Goal: Task Accomplishment & Management: Complete application form

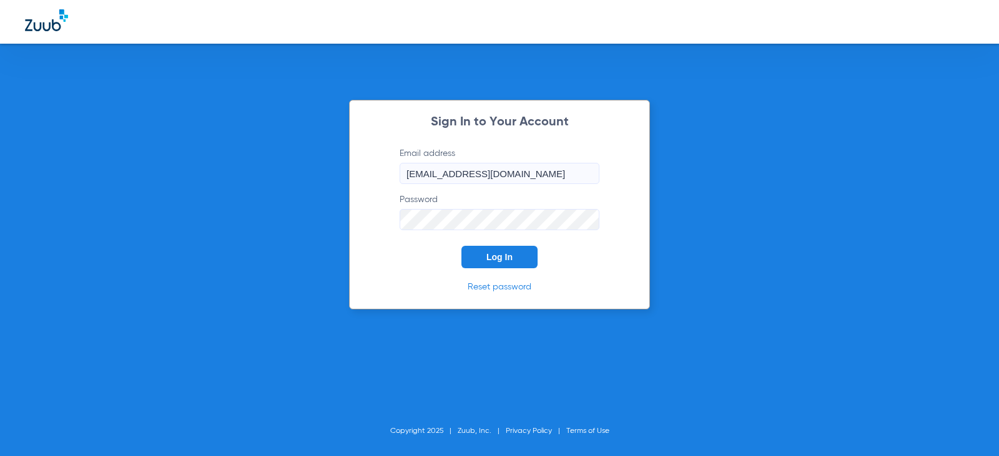
click at [522, 263] on button "Log In" at bounding box center [499, 257] width 76 height 22
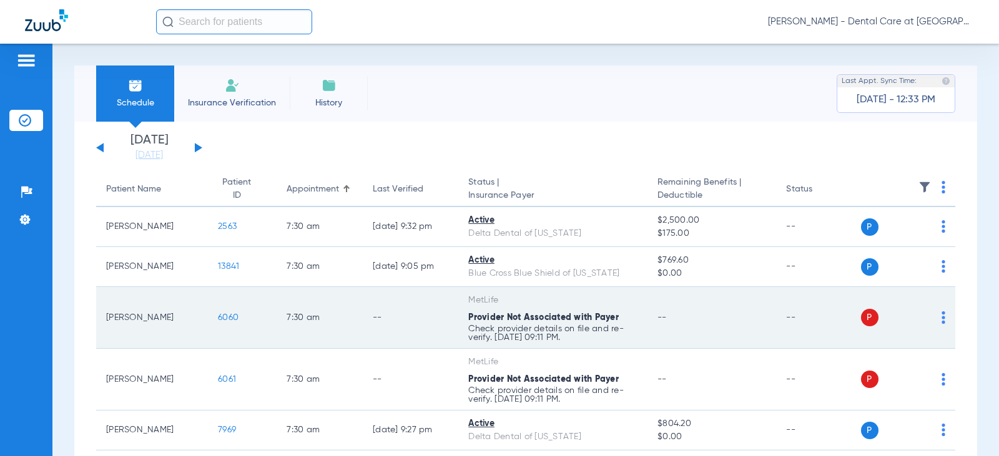
scroll to position [62, 0]
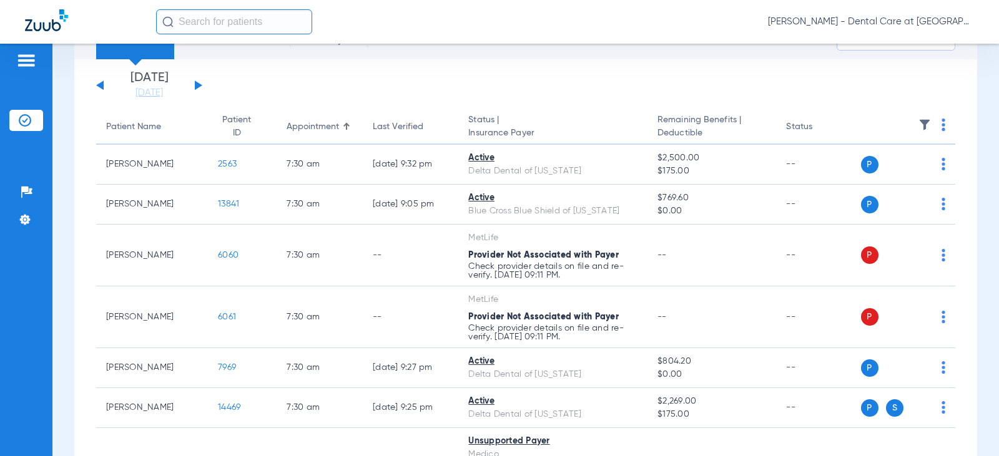
click at [198, 82] on div "[DATE] [DATE] [DATE] [DATE] [DATE] [DATE] [DATE] [DATE] [DATE] [DATE] [DATE] [D…" at bounding box center [149, 85] width 106 height 27
click at [196, 88] on button at bounding box center [198, 85] width 7 height 9
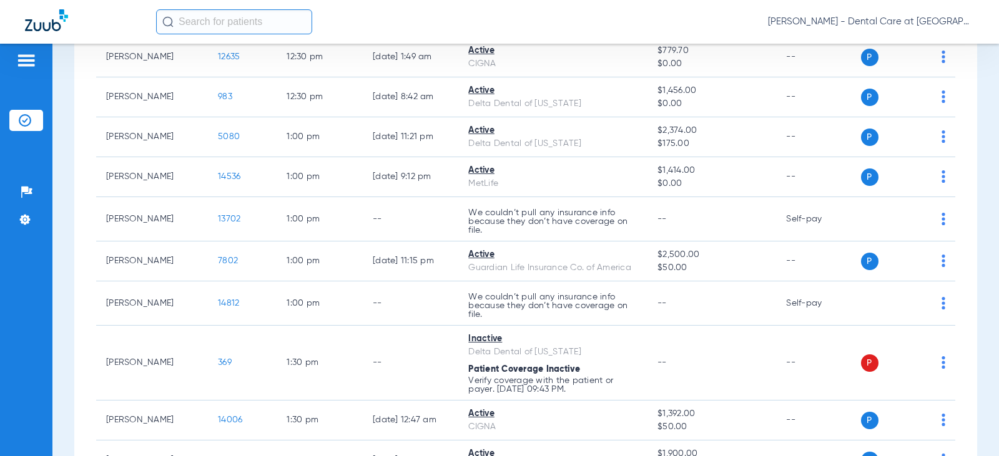
scroll to position [1997, 0]
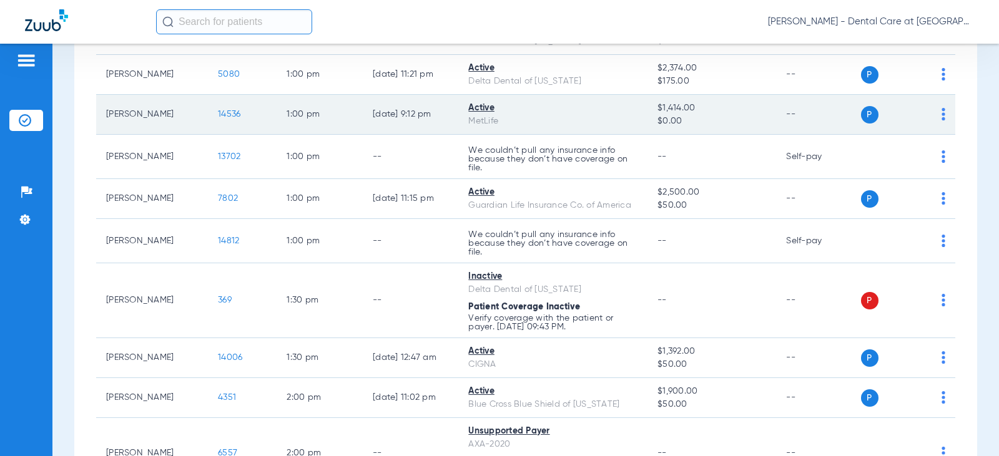
click at [516, 131] on td "Active MetLife" at bounding box center [552, 115] width 189 height 40
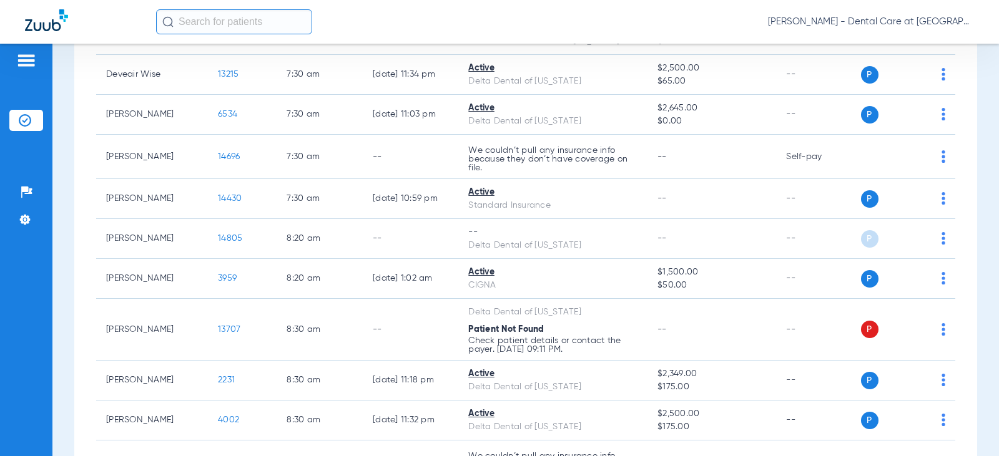
scroll to position [0, 0]
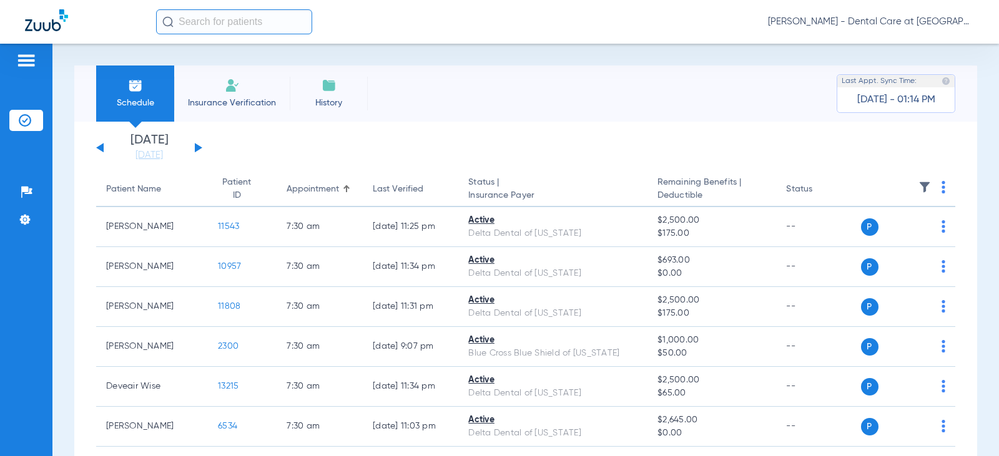
click at [262, 101] on span "Insurance Verification" at bounding box center [232, 103] width 97 height 12
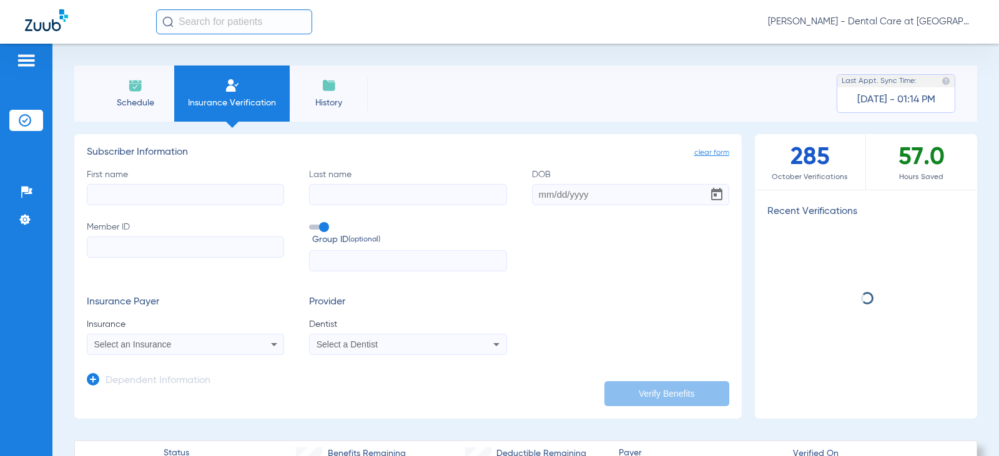
click at [170, 194] on input "First name" at bounding box center [185, 194] width 197 height 21
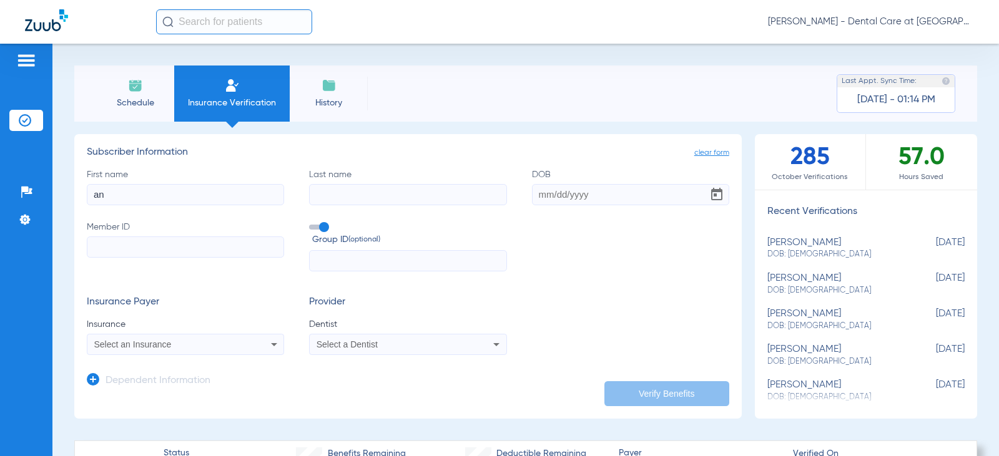
type input "a"
type input "levi"
type input "[PERSON_NAME]"
type input "[DATE]"
click at [144, 250] on input "Member ID" at bounding box center [185, 247] width 197 height 21
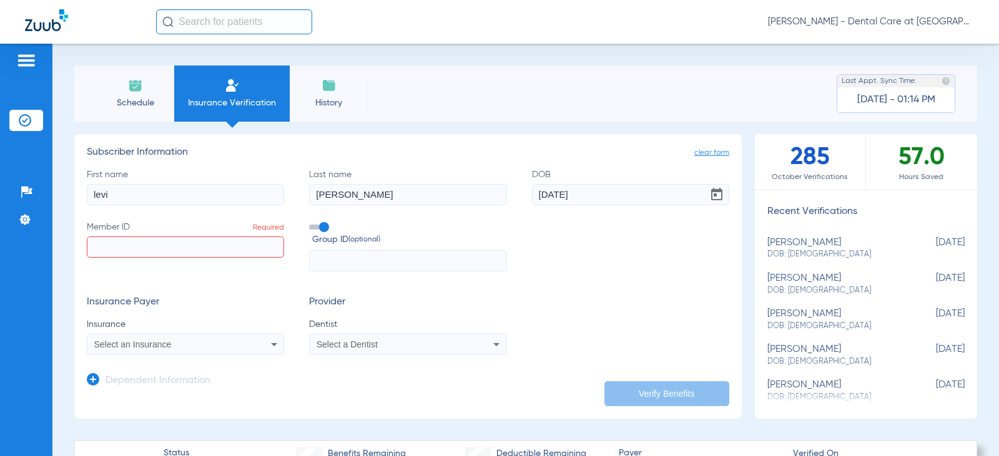
click at [257, 248] on input "Member ID Required" at bounding box center [185, 247] width 197 height 21
click at [185, 248] on input "Member ID Required" at bounding box center [185, 247] width 197 height 21
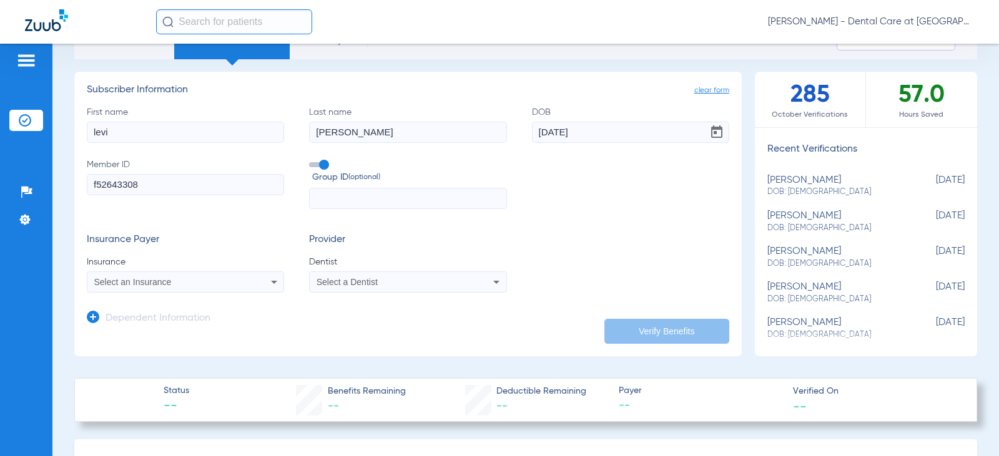
type input "f52643308"
click at [251, 280] on div "Select an Insurance" at bounding box center [185, 282] width 196 height 15
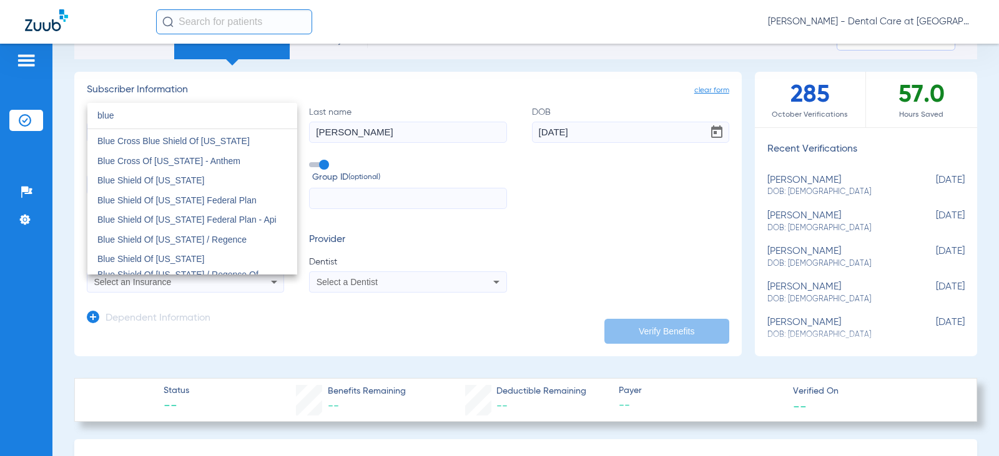
scroll to position [874, 0]
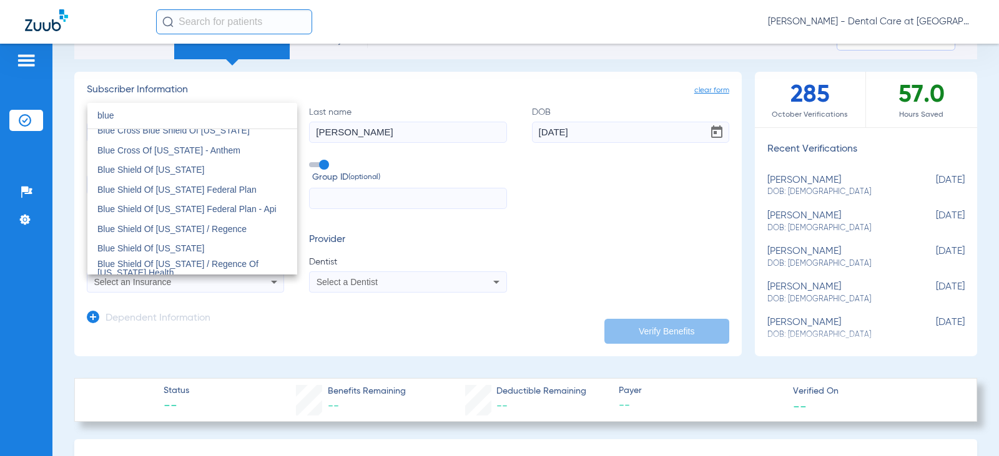
type input "blue"
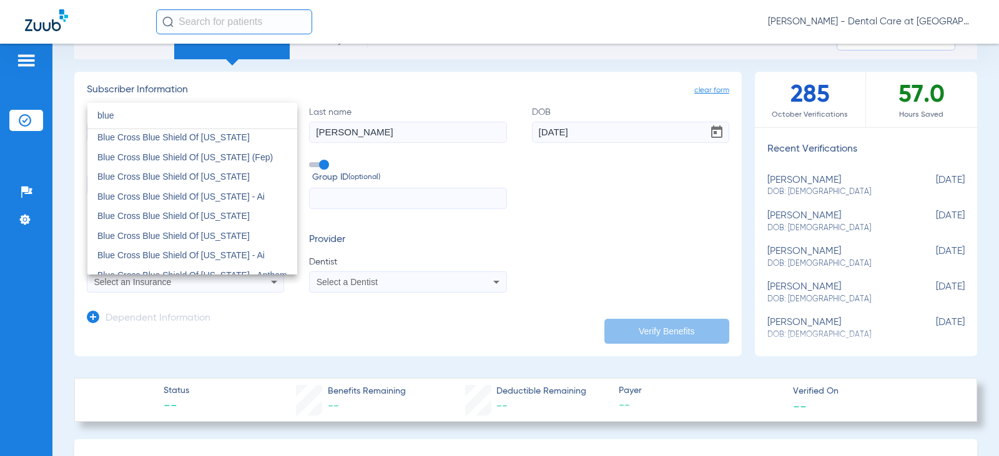
scroll to position [640, 0]
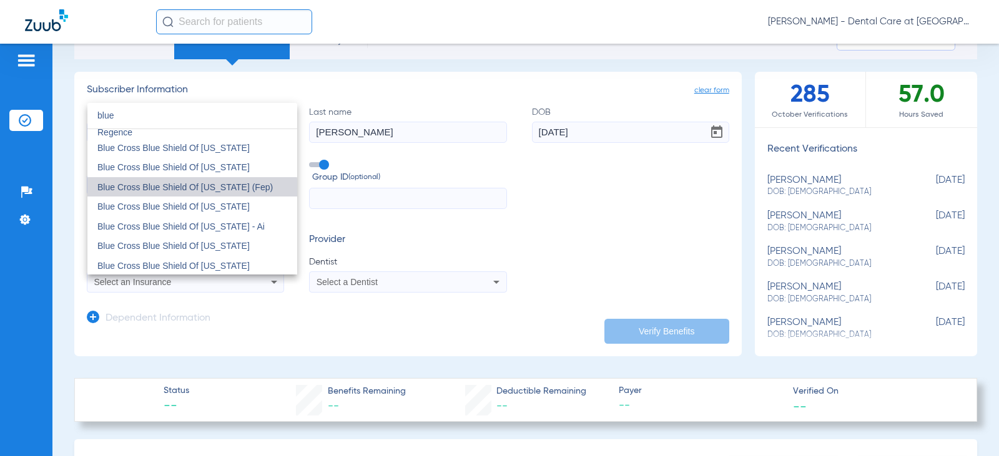
click at [192, 192] on span "Blue Cross Blue Shield Of [US_STATE] (Fep)" at bounding box center [184, 187] width 175 height 9
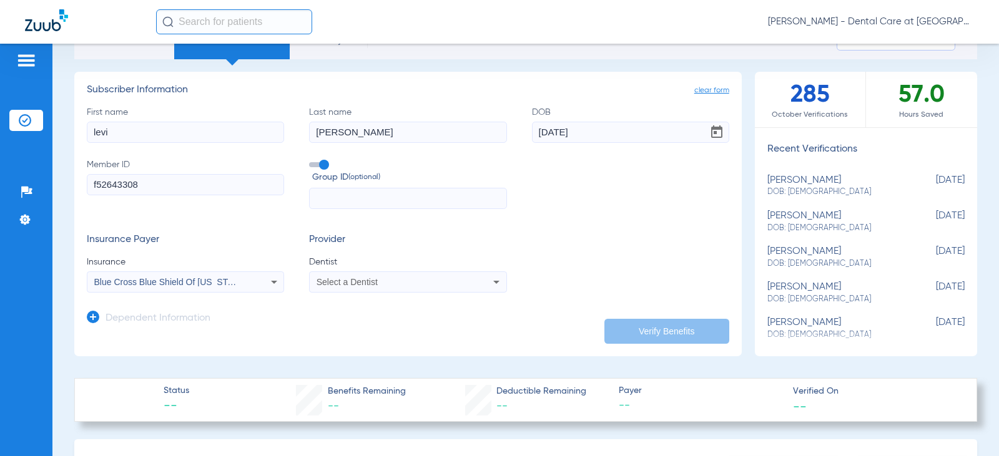
click at [218, 280] on span "Blue Cross Blue Shield Of [US_STATE] (Fep)" at bounding box center [181, 282] width 175 height 10
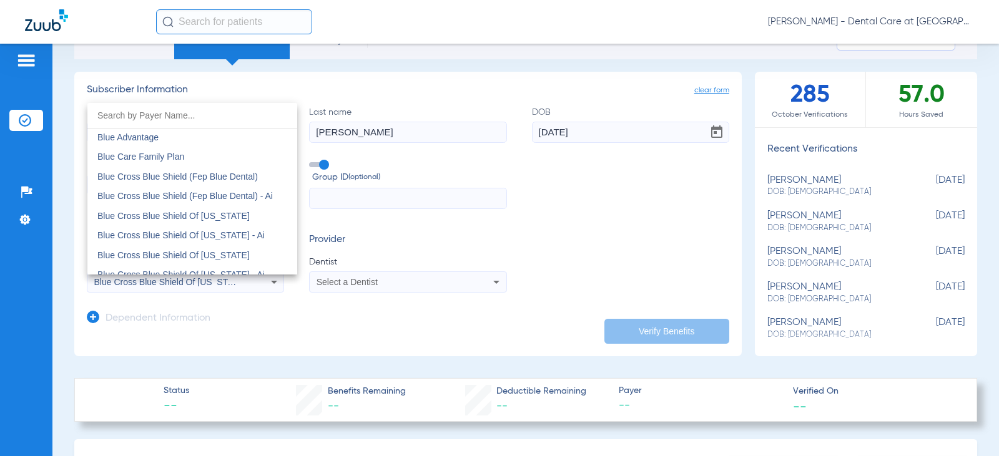
scroll to position [788, 0]
click at [197, 202] on span "Blue Cross Blue Shield (Fep Blue Dental)" at bounding box center [177, 197] width 160 height 10
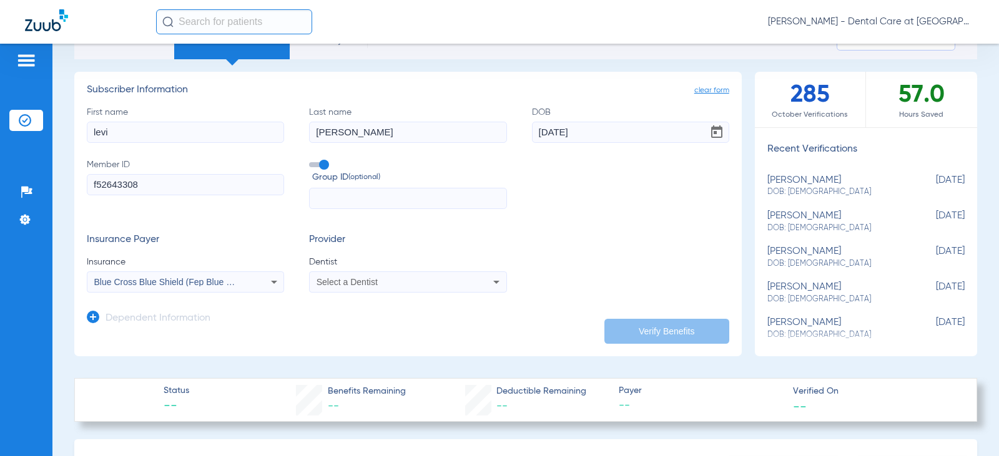
click at [332, 279] on span "Select a Dentist" at bounding box center [346, 282] width 61 height 10
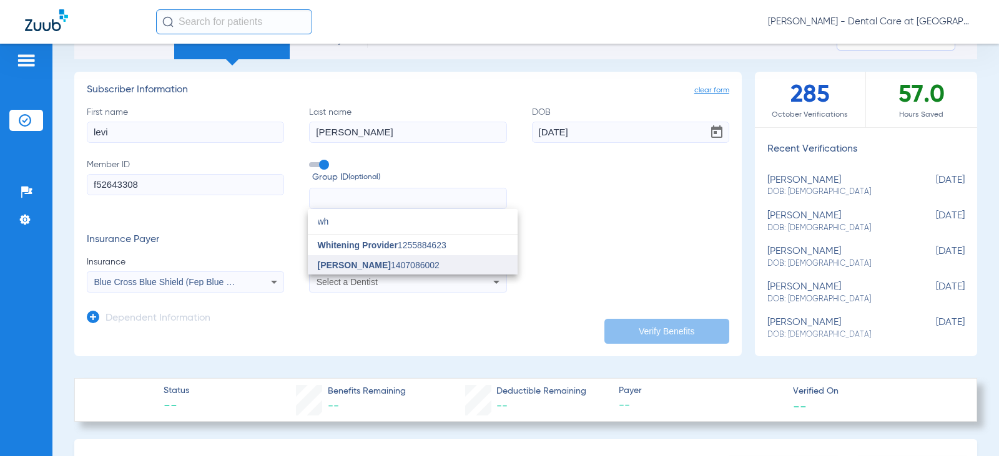
type input "wh"
click at [356, 267] on span "[PERSON_NAME]" at bounding box center [354, 265] width 73 height 10
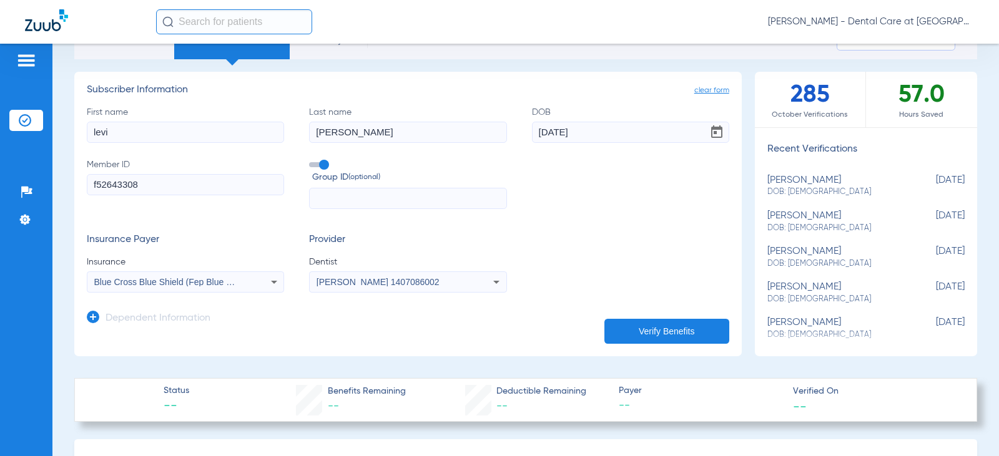
click at [667, 326] on button "Verify Benefits" at bounding box center [666, 331] width 125 height 25
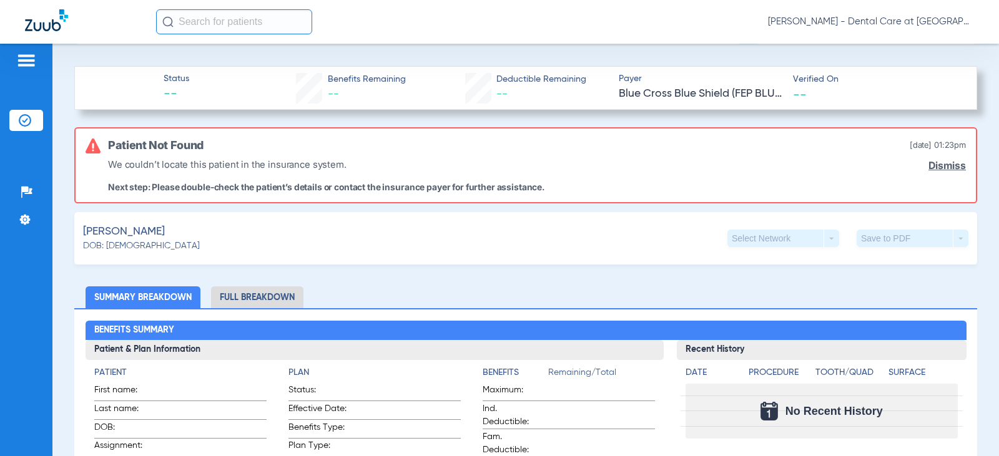
scroll to position [459, 0]
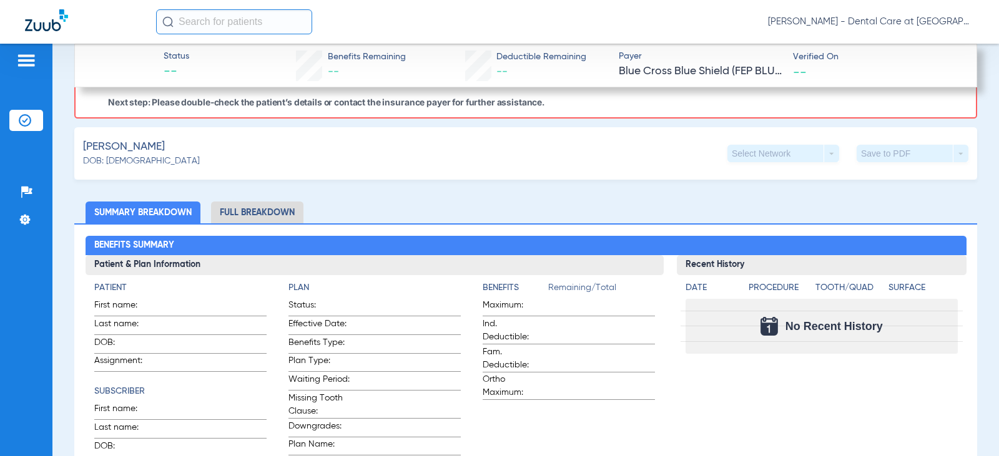
click at [509, 230] on div "Benefits Summary Patient & Plan Information Patient First name: Last name: DOB:…" at bounding box center [525, 398] width 903 height 350
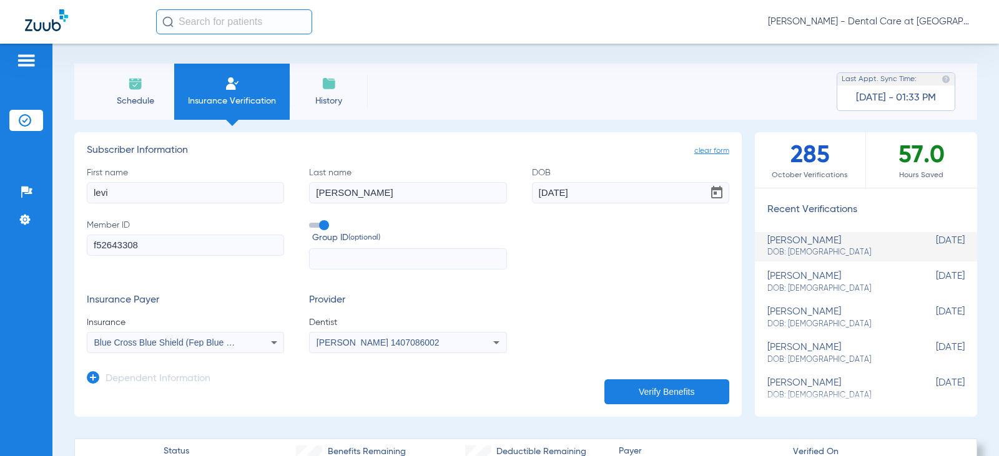
scroll to position [0, 0]
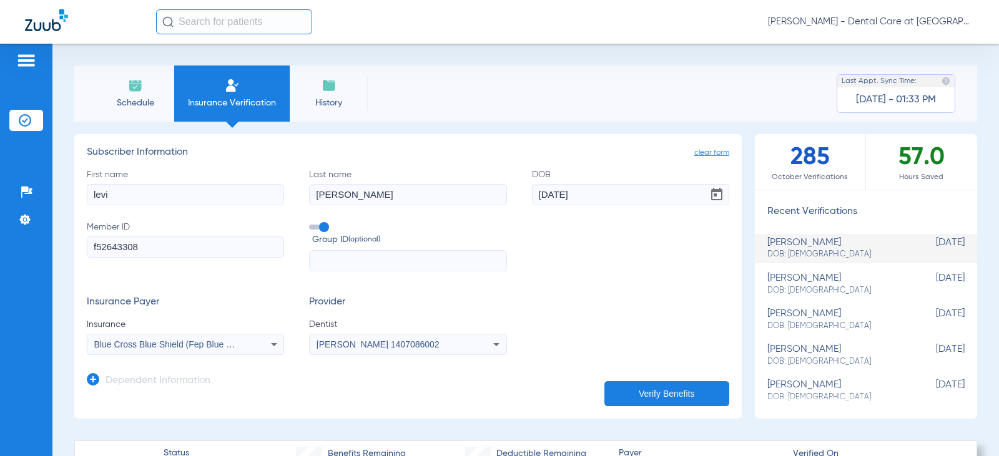
click at [149, 103] on span "Schedule" at bounding box center [134, 103] width 59 height 12
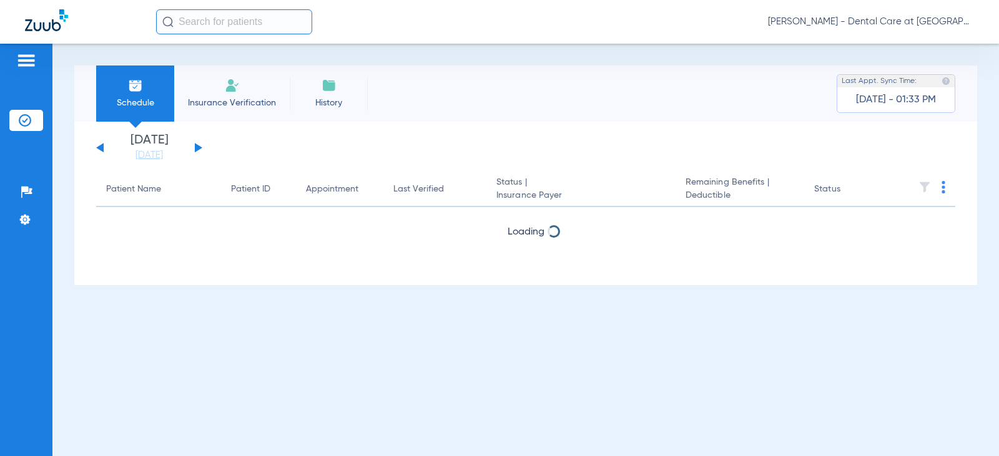
click at [200, 149] on button at bounding box center [198, 147] width 7 height 9
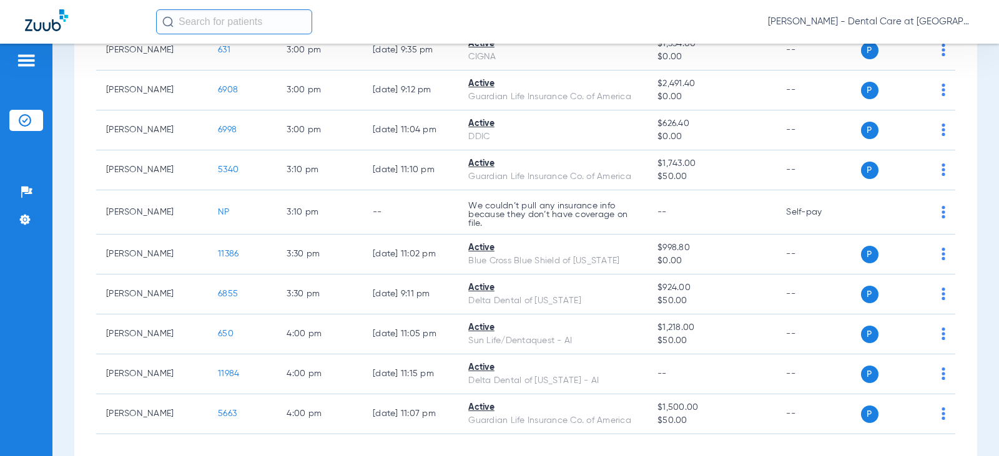
scroll to position [2746, 0]
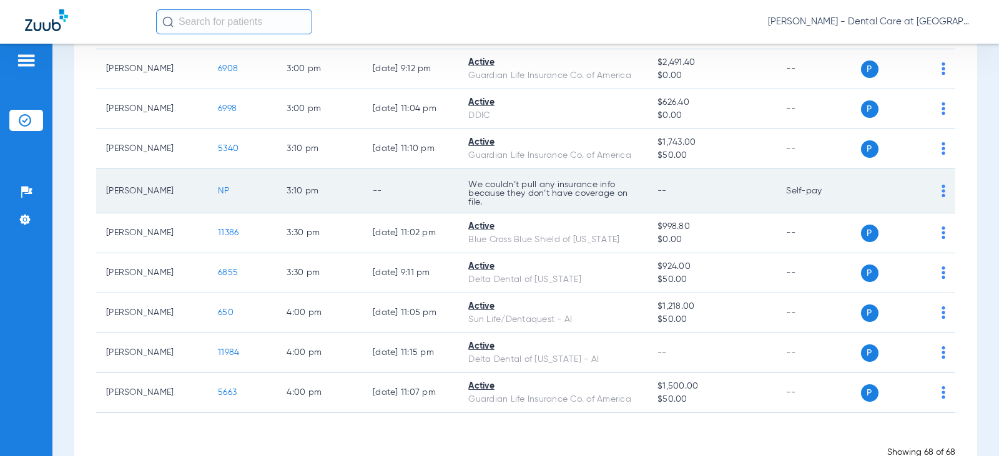
click at [218, 213] on td "NP" at bounding box center [242, 191] width 69 height 44
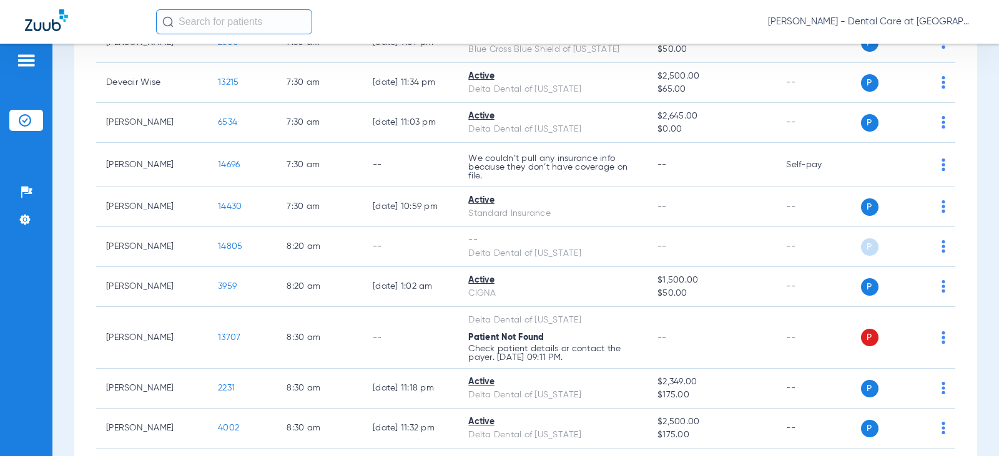
scroll to position [0, 0]
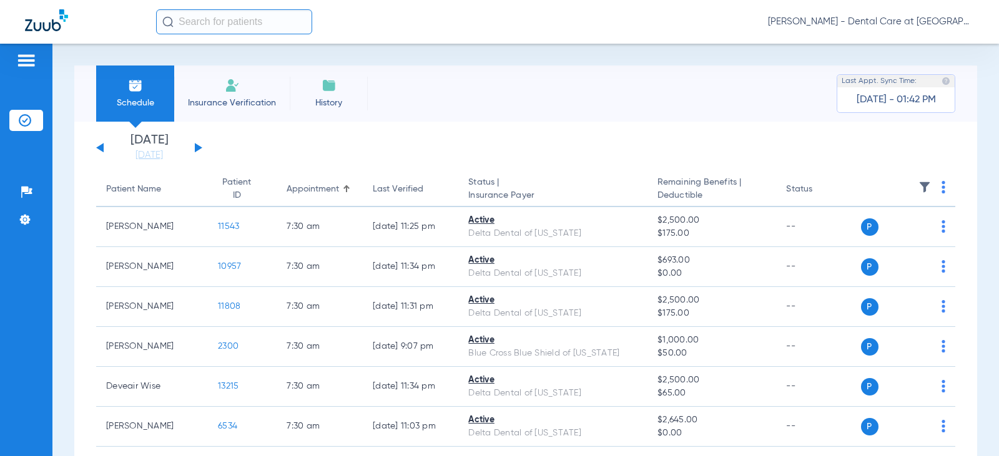
click at [197, 149] on button at bounding box center [198, 147] width 7 height 9
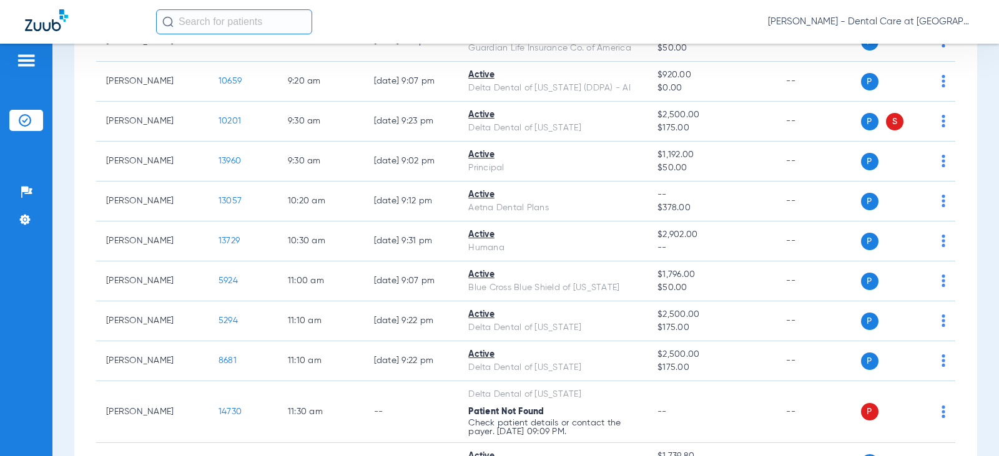
scroll to position [499, 0]
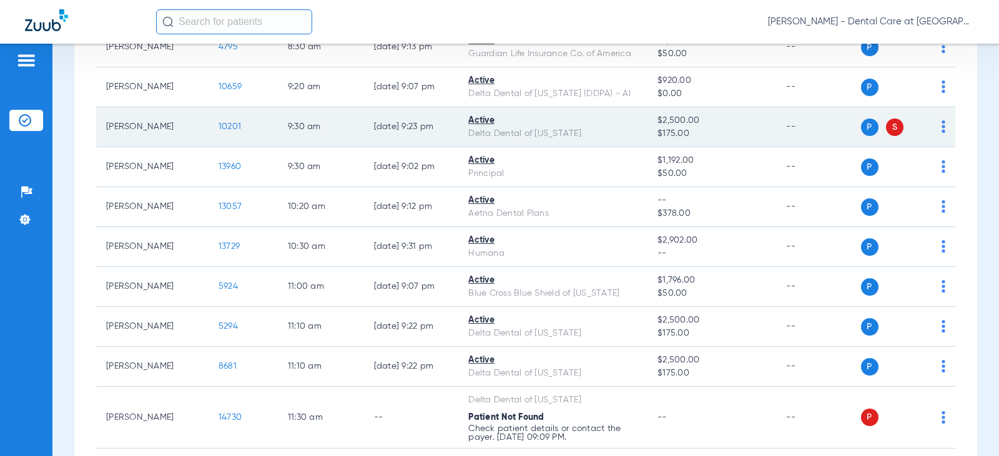
click at [388, 130] on td "[DATE] 9:23 PM" at bounding box center [411, 127] width 95 height 40
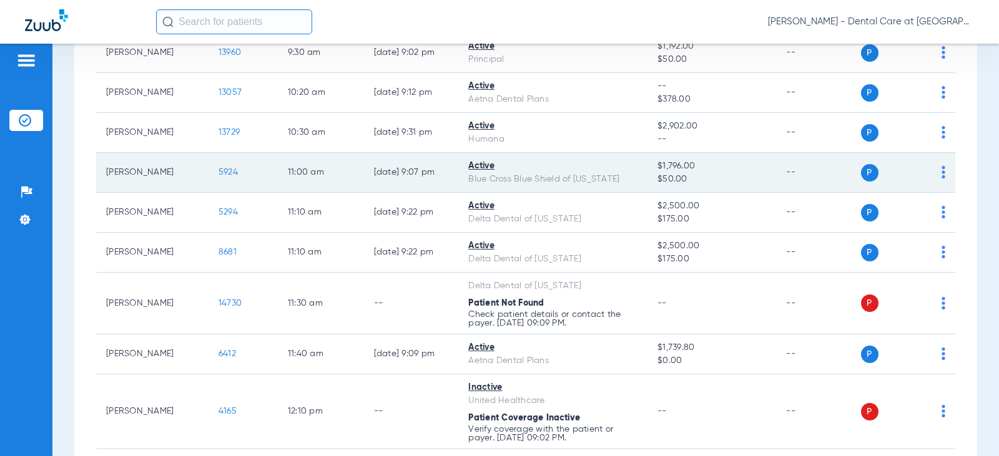
scroll to position [624, 0]
